Goal: Check status: Check status

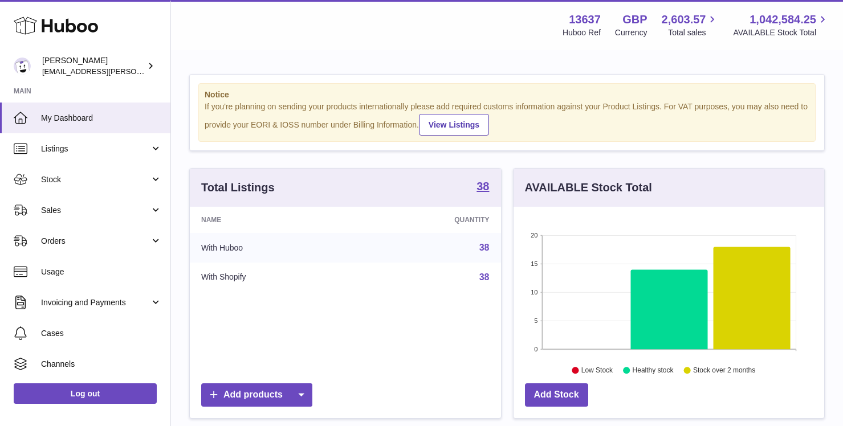
scroll to position [178, 311]
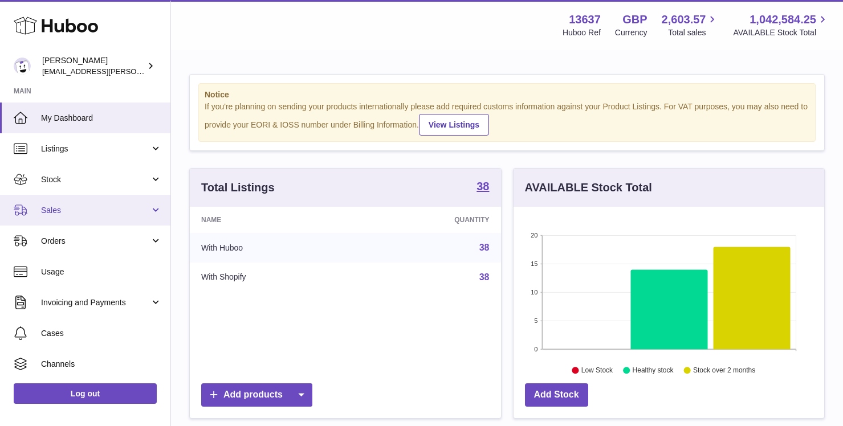
click at [113, 203] on link "Sales" at bounding box center [85, 210] width 170 height 31
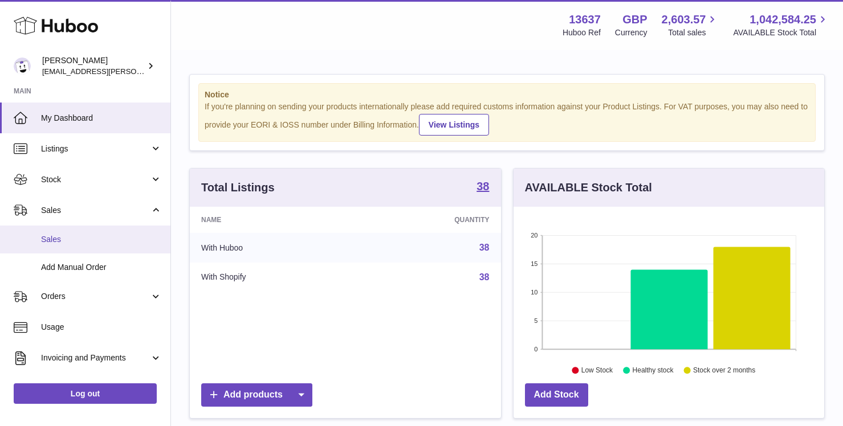
click at [107, 236] on span "Sales" at bounding box center [101, 239] width 121 height 11
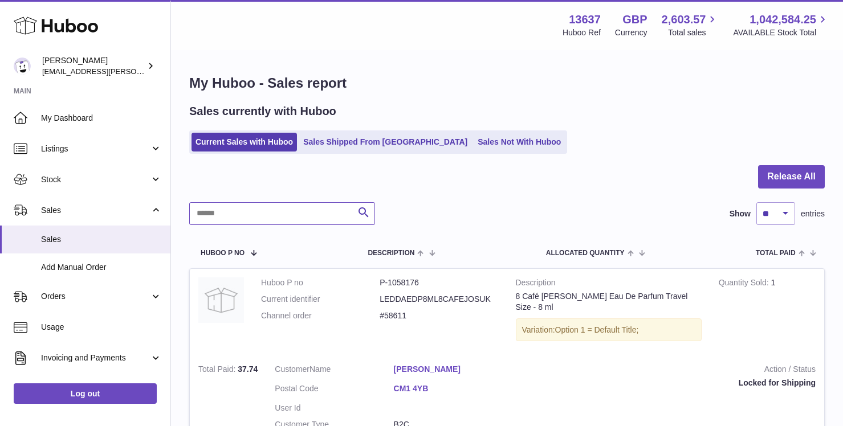
click at [270, 220] on input "text" at bounding box center [282, 213] width 186 height 23
paste input "*****"
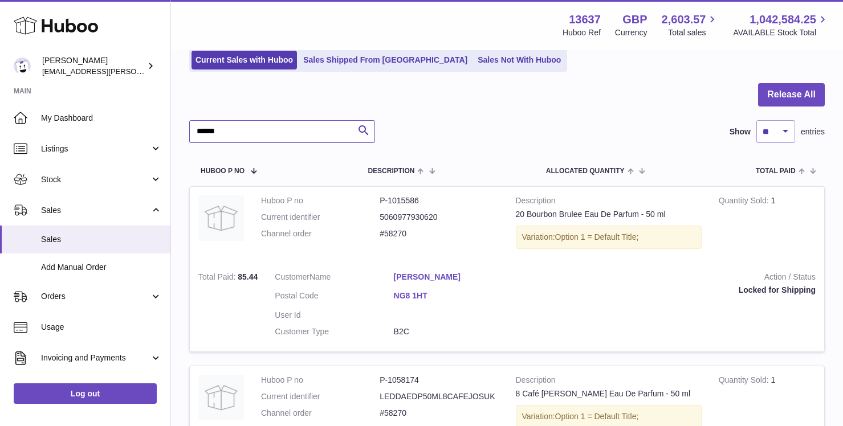
scroll to position [91, 0]
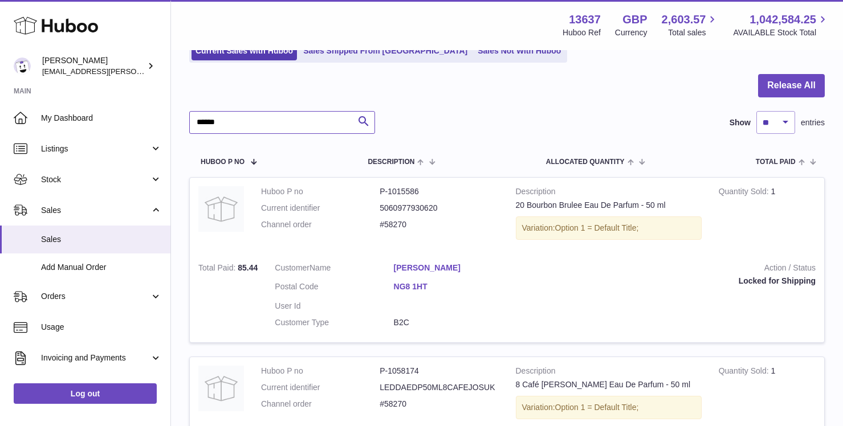
type input "*****"
click at [651, 250] on td "Description 20 Bourbon Brulee Eau De Parfum - 50 ml Variation: Option 1 = Defau…" at bounding box center [608, 216] width 203 height 76
click at [786, 276] on div "Action / Status Locked for Shipping" at bounding box center [672, 275] width 286 height 25
click at [786, 276] on div "Locked for Shipping" at bounding box center [672, 281] width 286 height 11
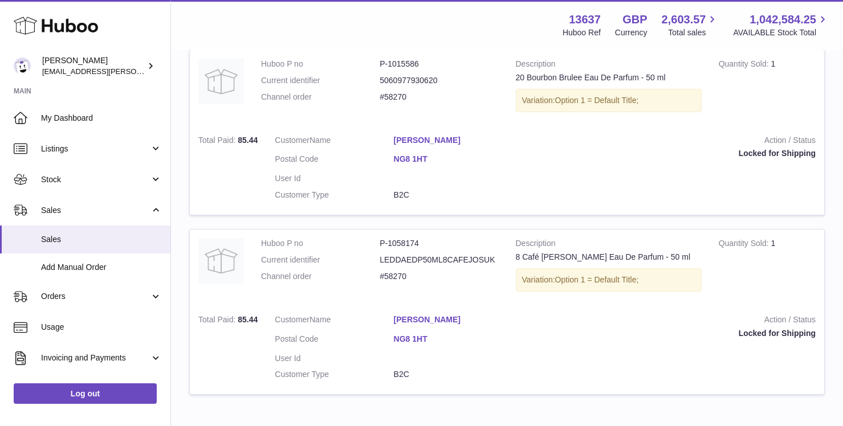
scroll to position [217, 0]
click at [774, 321] on strong "Action / Status" at bounding box center [672, 323] width 286 height 14
click at [758, 337] on div "Locked for Shipping" at bounding box center [672, 335] width 286 height 11
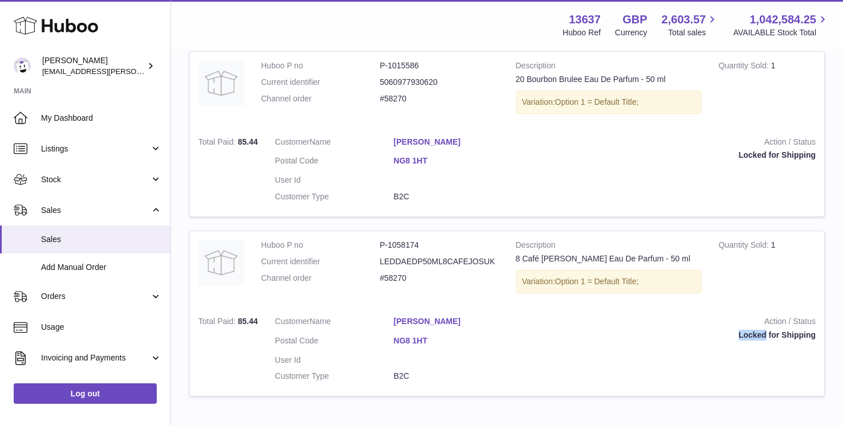
click at [758, 337] on div "Locked for Shipping" at bounding box center [672, 335] width 286 height 11
drag, startPoint x: 818, startPoint y: 334, endPoint x: 738, endPoint y: 334, distance: 79.8
click at [738, 334] on td "Action / Status Locked for Shipping" at bounding box center [672, 352] width 303 height 89
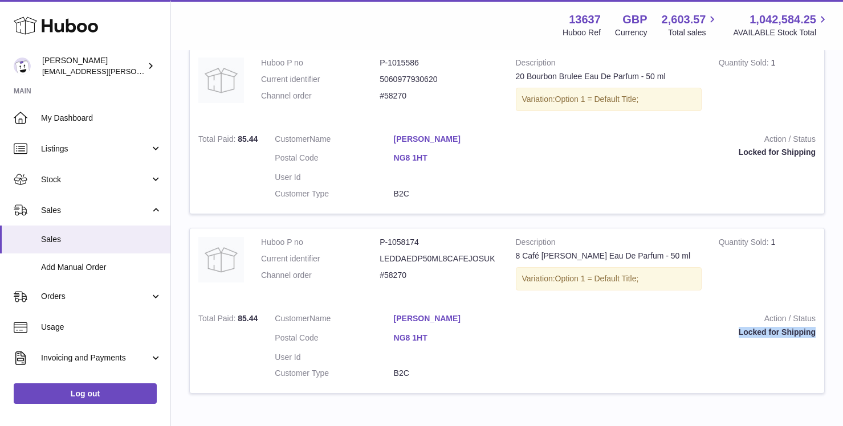
scroll to position [226, 0]
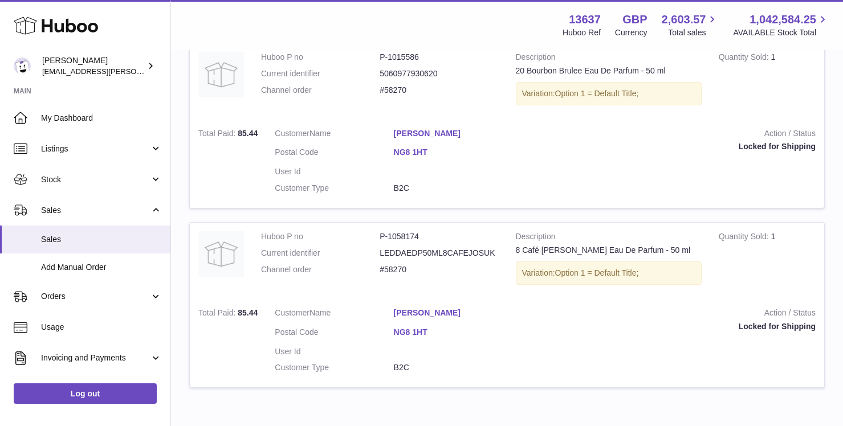
click at [402, 270] on dd "#58270" at bounding box center [439, 269] width 119 height 11
click at [529, 272] on div "Variation: Option 1 = Default Title;" at bounding box center [609, 273] width 186 height 23
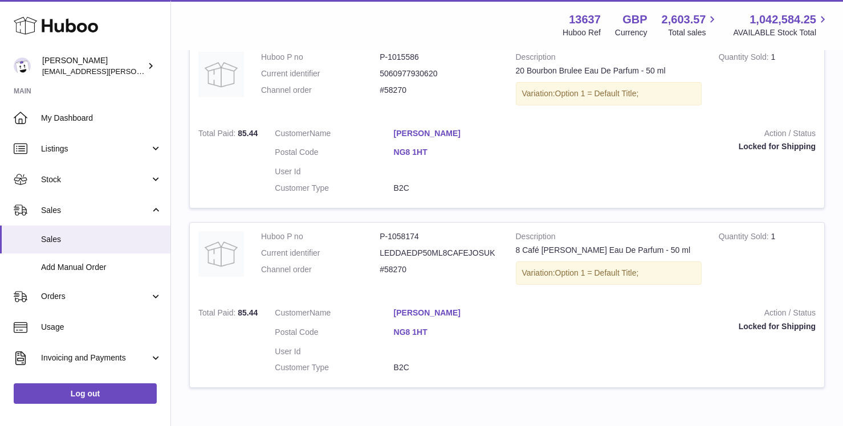
click at [529, 272] on div "Variation: Option 1 = Default Title;" at bounding box center [609, 273] width 186 height 23
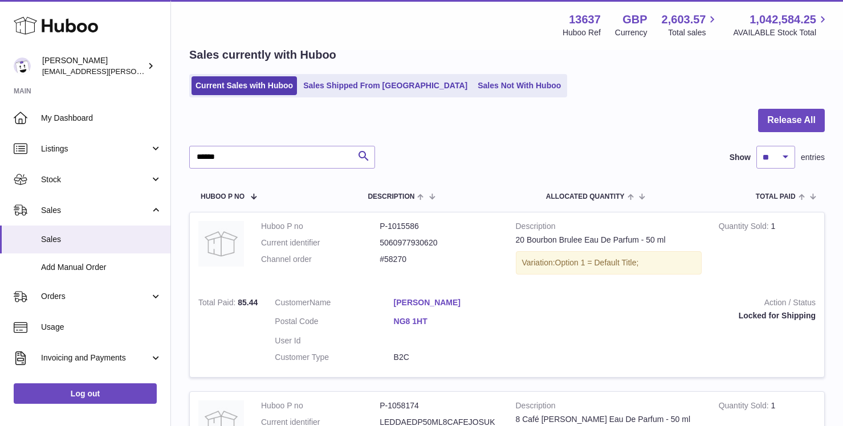
scroll to position [59, 0]
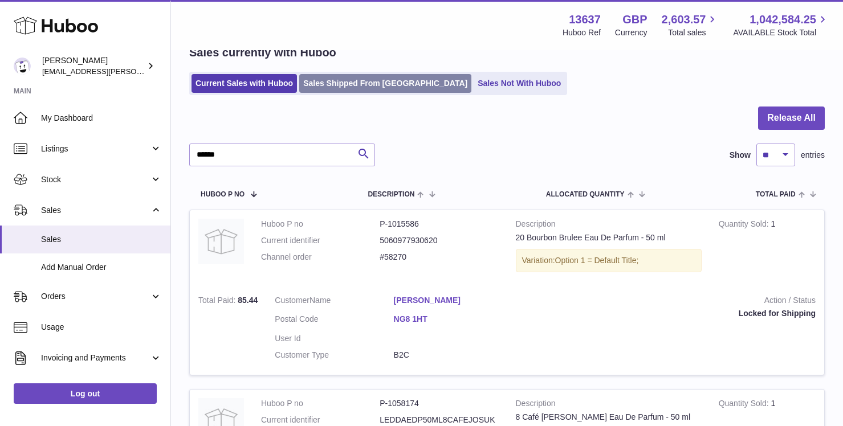
click at [373, 86] on link "Sales Shipped From Huboo" at bounding box center [385, 83] width 172 height 19
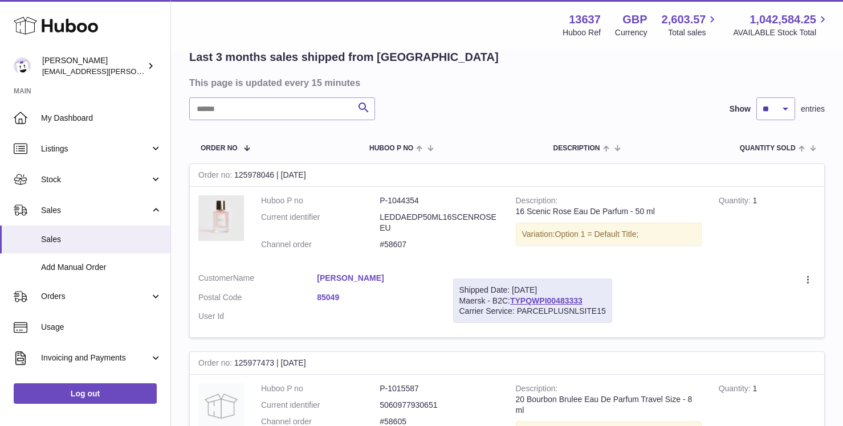
scroll to position [94, 0]
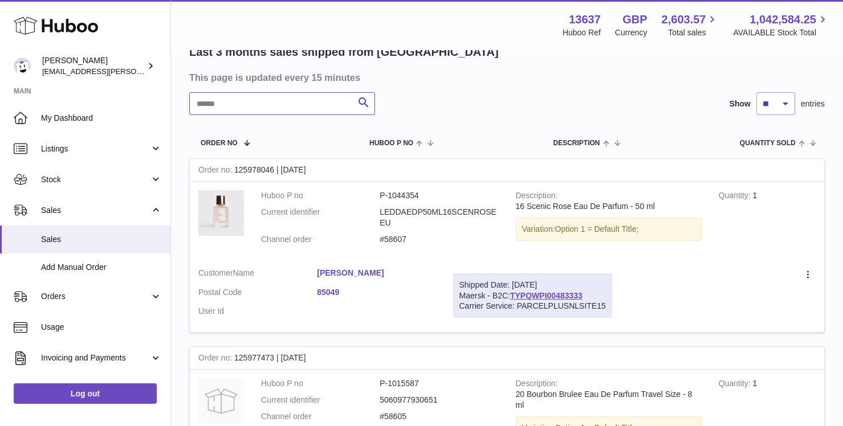
click at [307, 101] on input "text" at bounding box center [282, 103] width 186 height 23
paste input "*****"
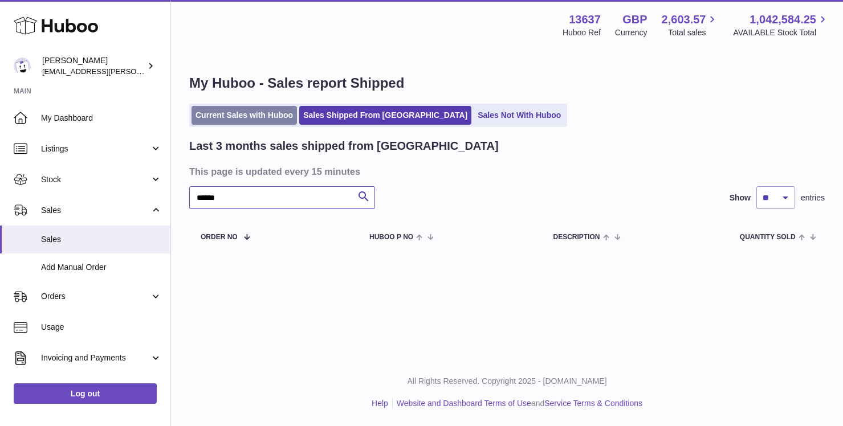
type input "*****"
click at [243, 109] on link "Current Sales with Huboo" at bounding box center [243, 115] width 105 height 19
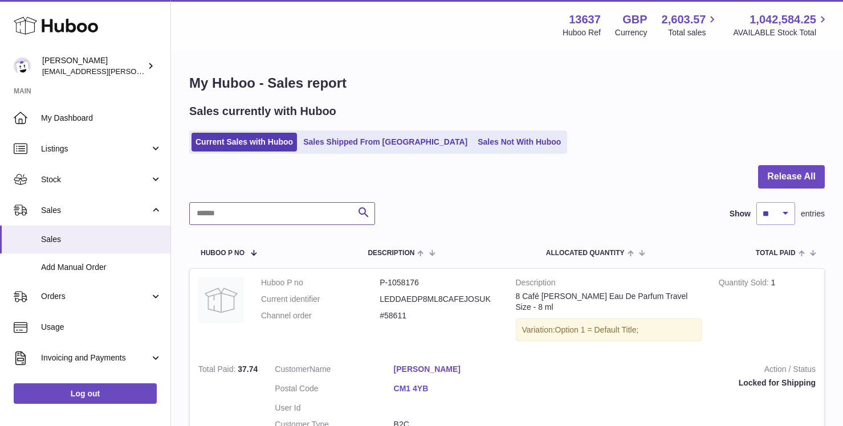
click at [304, 217] on input "text" at bounding box center [282, 213] width 186 height 23
paste input "*****"
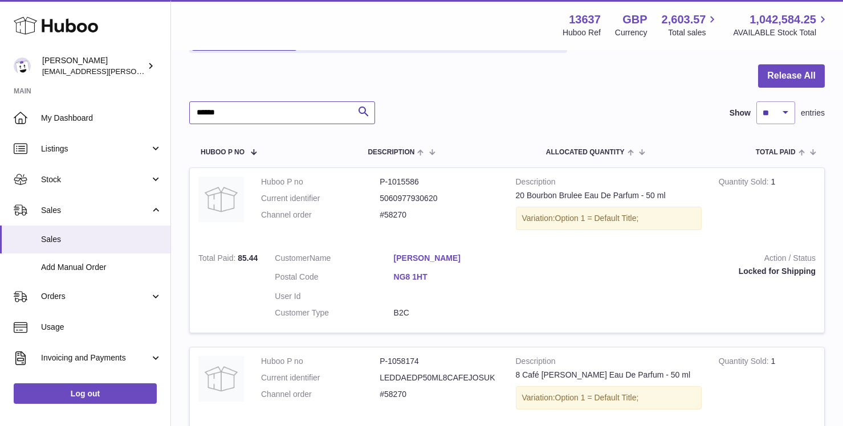
scroll to position [103, 0]
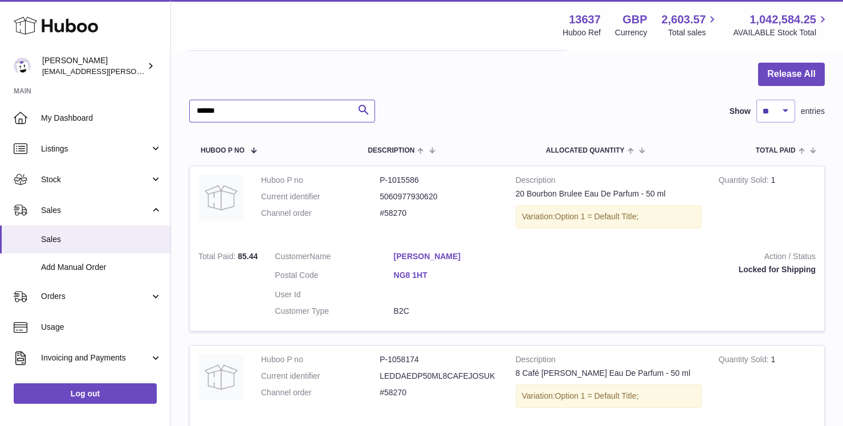
type input "*****"
click at [405, 213] on dd "#58270" at bounding box center [439, 213] width 119 height 11
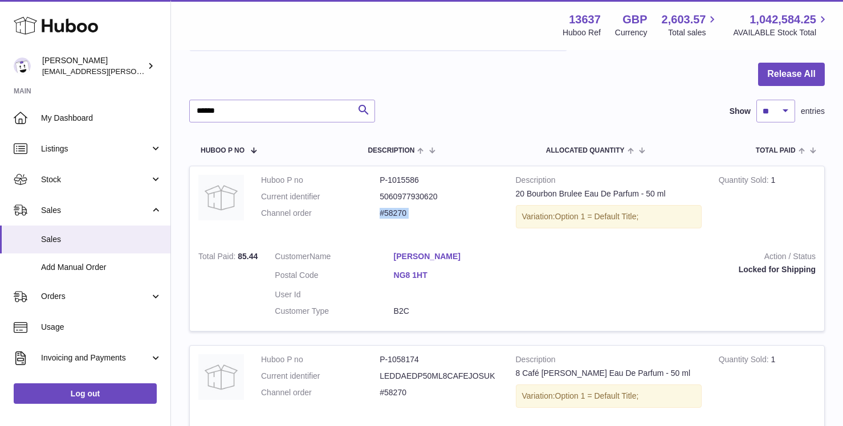
click at [405, 213] on dd "#58270" at bounding box center [439, 213] width 119 height 11
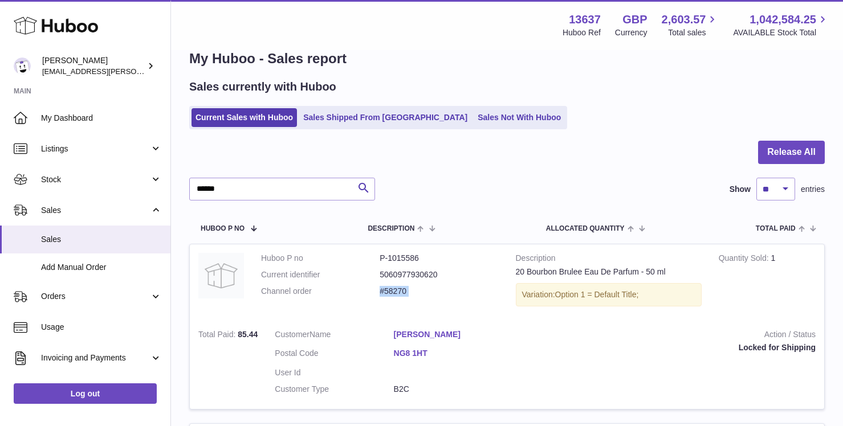
scroll to position [21, 0]
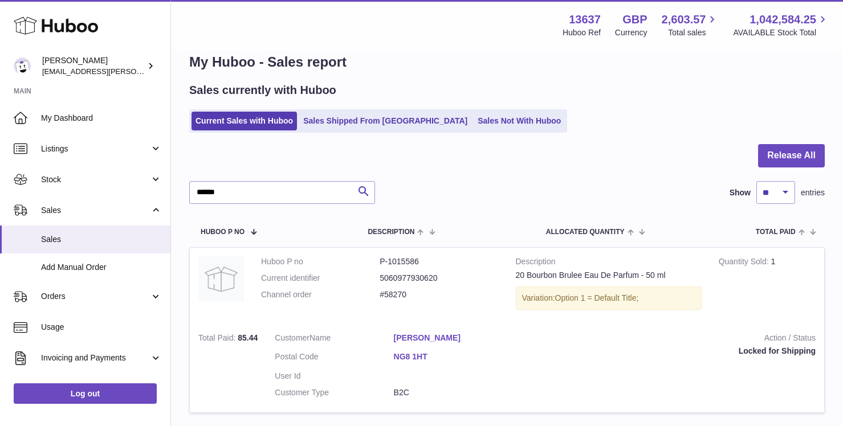
click at [393, 256] on dd "P-1015586" at bounding box center [439, 261] width 119 height 11
